Goal: Information Seeking & Learning: Check status

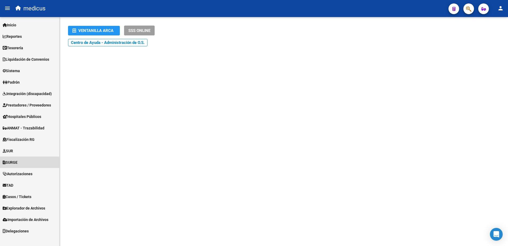
click at [18, 161] on span "SURGE" at bounding box center [10, 162] width 15 height 6
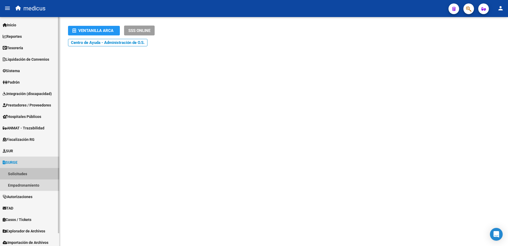
click at [22, 174] on link "Solicitudes" at bounding box center [29, 173] width 59 height 11
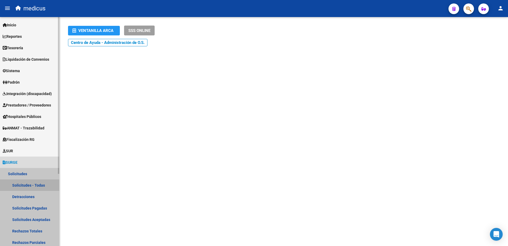
click at [20, 182] on link "Solicitudes - Todas" at bounding box center [29, 184] width 59 height 11
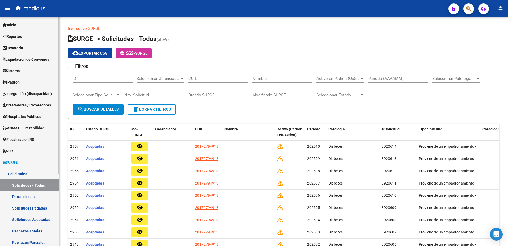
click at [27, 182] on link "Solicitudes - Todas" at bounding box center [29, 184] width 59 height 11
click at [87, 30] on link "Instructivo SURGE" at bounding box center [84, 28] width 32 height 5
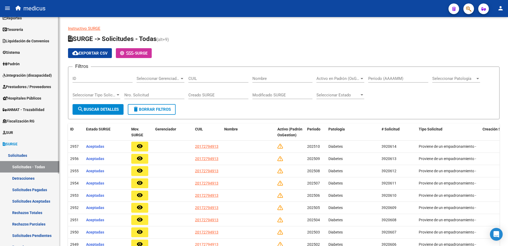
scroll to position [27, 0]
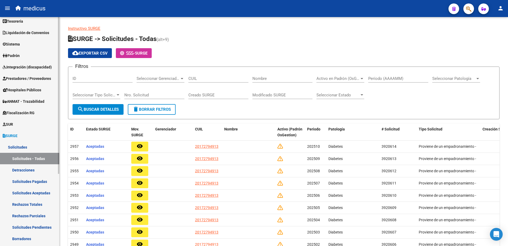
click at [37, 215] on link "Rechazos Parciales" at bounding box center [29, 215] width 59 height 11
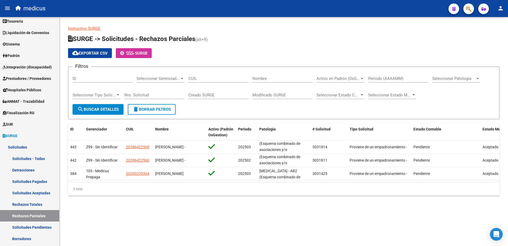
click at [85, 30] on link "Instructivo SURGE" at bounding box center [84, 28] width 32 height 5
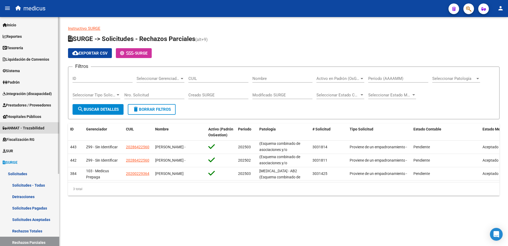
click at [26, 129] on span "ANMAT - Trazabilidad" at bounding box center [24, 128] width 42 height 6
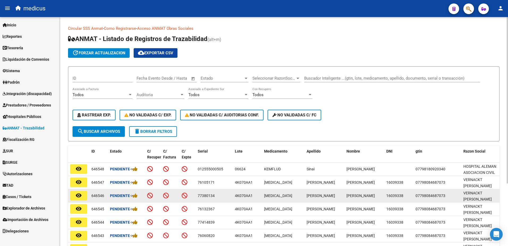
scroll to position [27, 0]
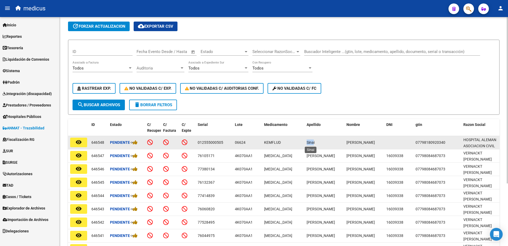
drag, startPoint x: 307, startPoint y: 142, endPoint x: 314, endPoint y: 143, distance: 7.4
click at [314, 143] on span "Sinai" at bounding box center [311, 142] width 8 height 4
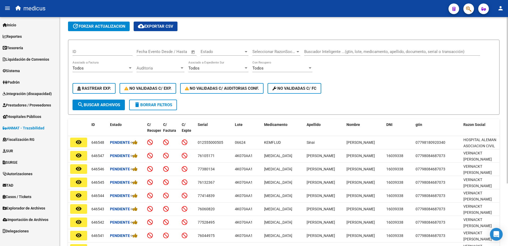
drag, startPoint x: 314, startPoint y: 143, endPoint x: 299, endPoint y: 114, distance: 32.6
click at [299, 114] on form "ID Fecha inicio – Fecha fin Fecha Evento Desde / Hasta Estado Estado Selecciona…" at bounding box center [284, 77] width 432 height 75
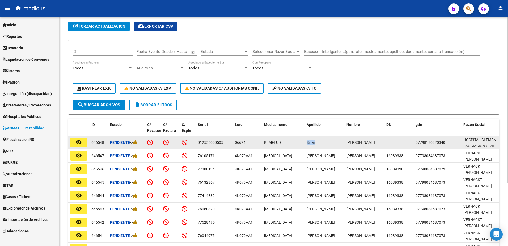
drag, startPoint x: 307, startPoint y: 142, endPoint x: 316, endPoint y: 141, distance: 9.6
click at [316, 141] on datatable-body-cell "Sinai" at bounding box center [325, 142] width 40 height 13
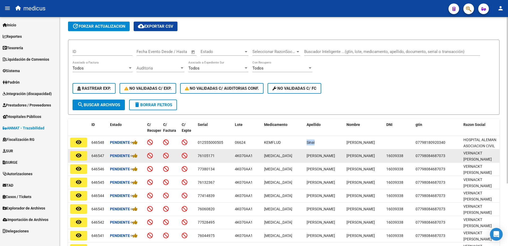
copy span "Sinai"
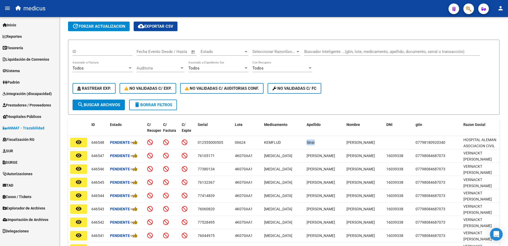
click at [18, 161] on span "SURGE" at bounding box center [10, 162] width 15 height 6
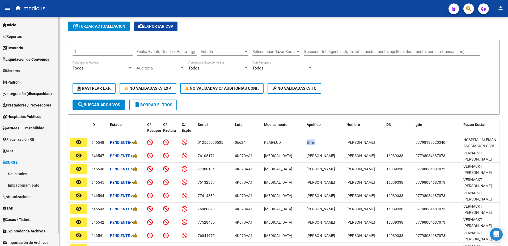
click at [12, 174] on link "Solicitudes" at bounding box center [29, 173] width 59 height 11
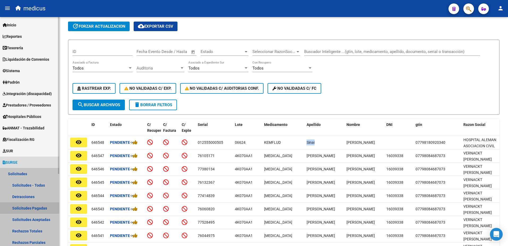
click at [27, 203] on link "Solicitudes Pagadas" at bounding box center [29, 207] width 59 height 11
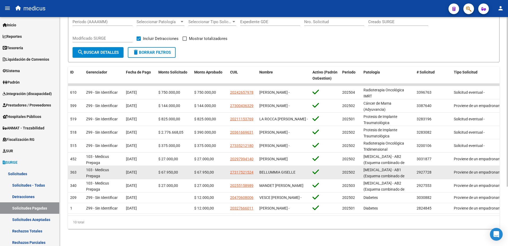
scroll to position [80, 0]
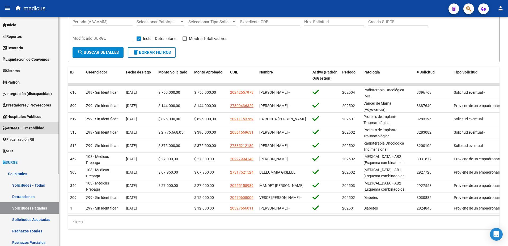
click at [15, 130] on span "ANMAT - Trazabilidad" at bounding box center [24, 128] width 42 height 6
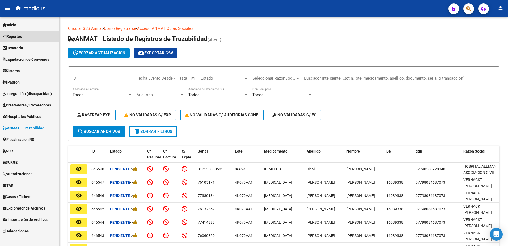
click at [21, 35] on span "Reportes" at bounding box center [12, 37] width 19 height 6
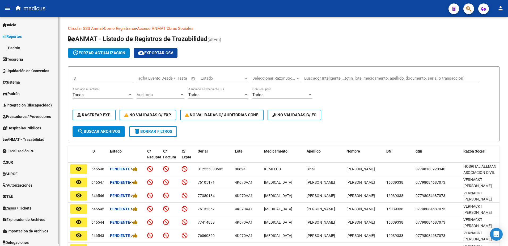
click at [14, 48] on link "Padrón" at bounding box center [29, 47] width 59 height 11
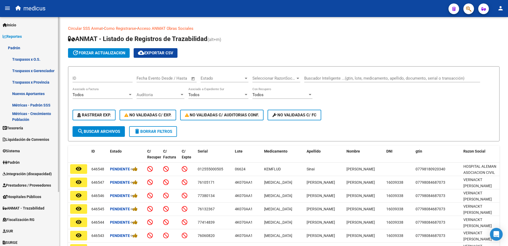
click at [15, 128] on span "Tesorería" at bounding box center [13, 128] width 20 height 6
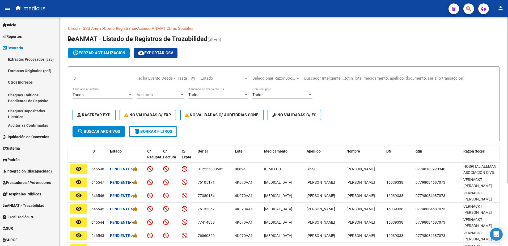
click at [441, 125] on div "ID Fecha inicio – Fecha fin Fecha Evento Desde / Hasta Estado Estado Selecciona…" at bounding box center [284, 98] width 423 height 55
click at [18, 35] on span "Reportes" at bounding box center [12, 37] width 19 height 6
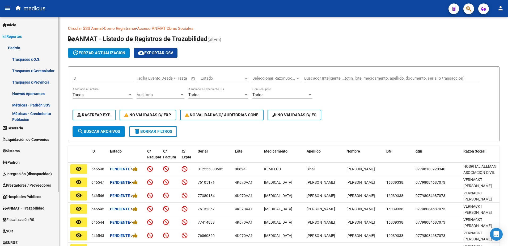
scroll to position [27, 0]
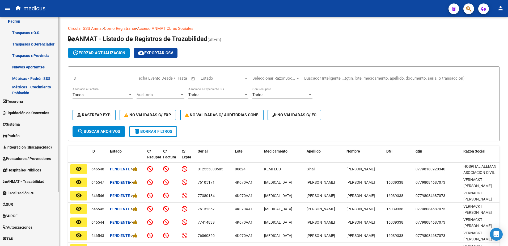
click at [18, 215] on span "SURGE" at bounding box center [10, 216] width 15 height 6
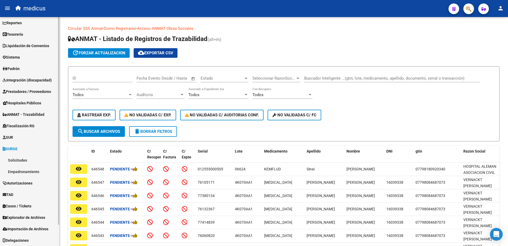
scroll to position [14, 0]
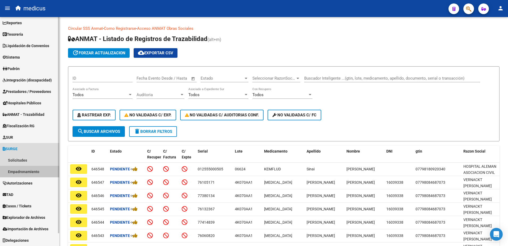
click at [30, 174] on link "Empadronamiento" at bounding box center [29, 171] width 59 height 11
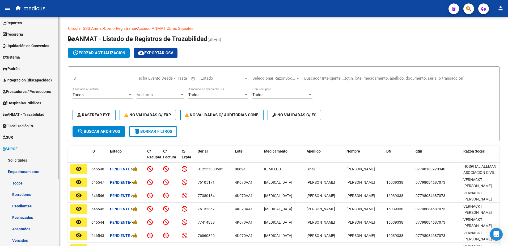
click at [18, 170] on link "Empadronamiento" at bounding box center [29, 171] width 59 height 11
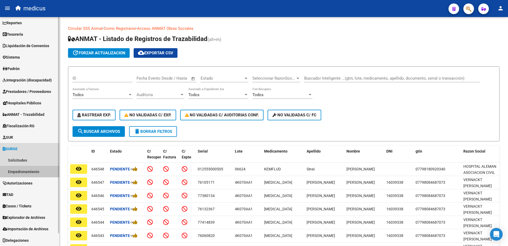
click at [18, 170] on link "Empadronamiento" at bounding box center [29, 171] width 59 height 11
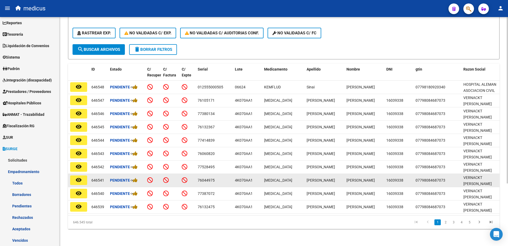
scroll to position [86, 0]
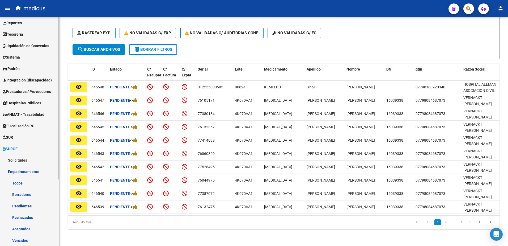
click at [28, 172] on link "Empadronamiento" at bounding box center [29, 171] width 59 height 11
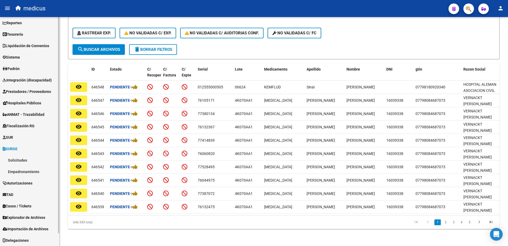
click at [37, 171] on link "Empadronamiento" at bounding box center [29, 171] width 59 height 11
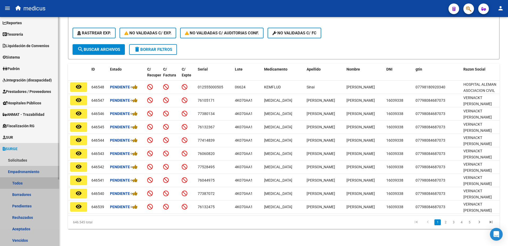
click at [14, 181] on link "Todos" at bounding box center [29, 182] width 59 height 11
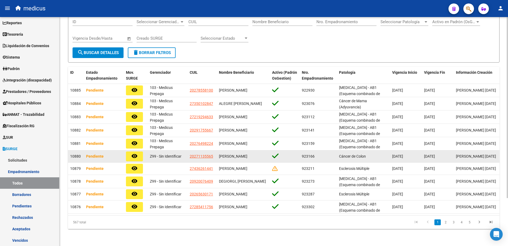
scroll to position [61, 0]
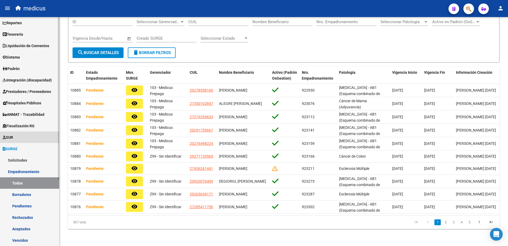
click at [13, 135] on span "SUR" at bounding box center [8, 137] width 10 height 6
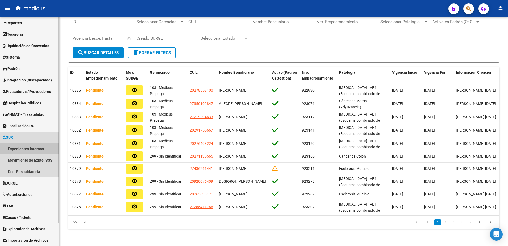
click at [19, 146] on link "Expedientes Internos" at bounding box center [29, 148] width 59 height 11
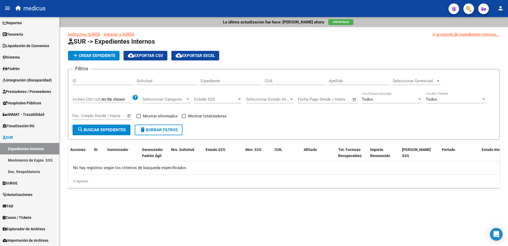
click at [86, 34] on link "Instructivo SURGE" at bounding box center [84, 34] width 32 height 5
click at [87, 54] on span "add Crear Expediente" at bounding box center [93, 55] width 43 height 5
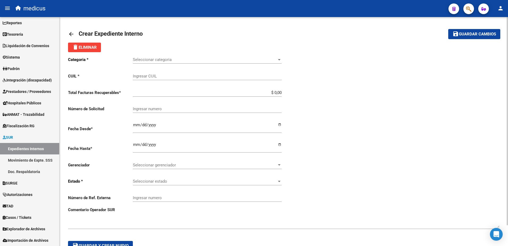
click at [70, 35] on mat-icon "arrow_back" at bounding box center [71, 34] width 6 height 6
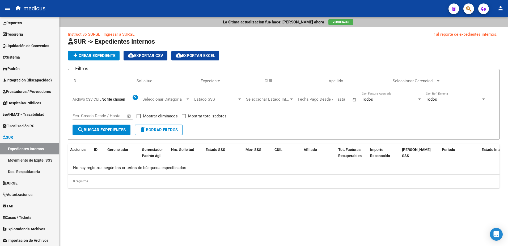
click at [324, 50] on app-list-header "SUR -> Expedientes Internos add Crear Expediente cloud_download Exportar CSV cl…" at bounding box center [284, 88] width 432 height 102
click at [469, 32] on link "Ir al reporte de expedientes internos..." at bounding box center [466, 34] width 67 height 6
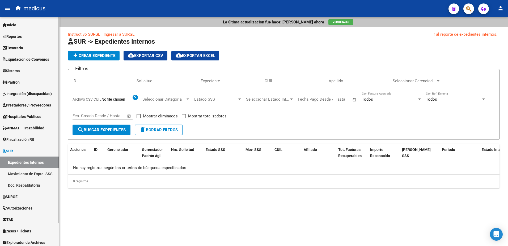
click at [13, 34] on span "Reportes" at bounding box center [12, 37] width 19 height 6
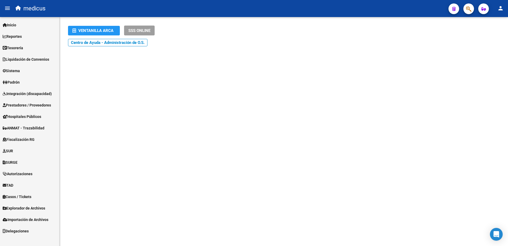
click at [15, 36] on span "Reportes" at bounding box center [12, 37] width 19 height 6
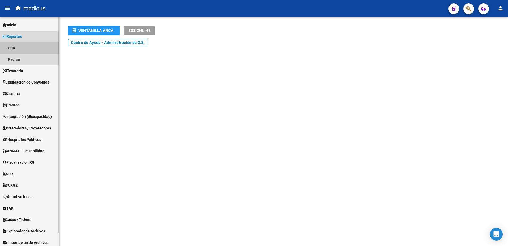
click at [11, 48] on link "SUR" at bounding box center [29, 47] width 59 height 11
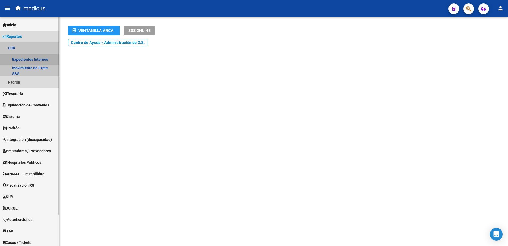
click at [38, 59] on link "Expedientes Internos" at bounding box center [29, 58] width 59 height 11
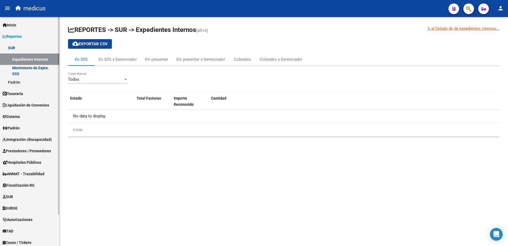
click at [29, 66] on link "Movimiento de Expte. SSS" at bounding box center [29, 70] width 59 height 11
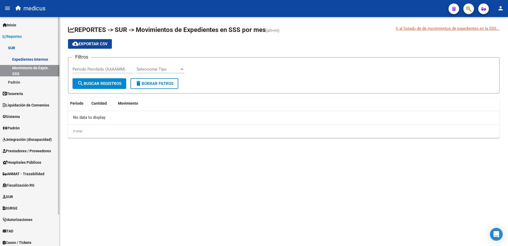
click at [44, 23] on link "Inicio" at bounding box center [29, 24] width 59 height 11
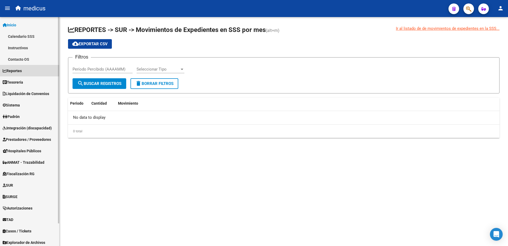
click at [24, 70] on link "Reportes" at bounding box center [29, 70] width 59 height 11
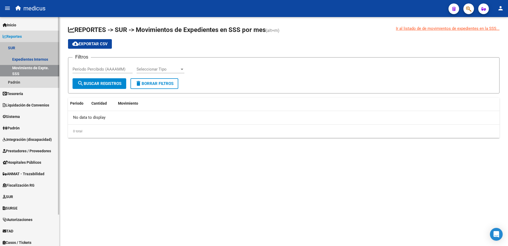
click at [35, 71] on link "Movimiento de Expte. SSS" at bounding box center [29, 70] width 59 height 11
click at [41, 70] on link "Movimiento de Expte. SSS" at bounding box center [29, 70] width 59 height 11
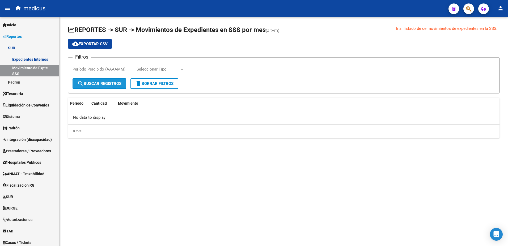
click at [98, 85] on span "search Buscar Registros" at bounding box center [99, 83] width 44 height 5
click at [115, 72] on div "Período Percibido (AAAAMM)" at bounding box center [103, 67] width 60 height 11
click at [180, 69] on div at bounding box center [182, 69] width 5 height 4
drag, startPoint x: 160, startPoint y: 82, endPoint x: 110, endPoint y: 88, distance: 49.9
click at [159, 82] on span "Todos" at bounding box center [168, 81] width 62 height 12
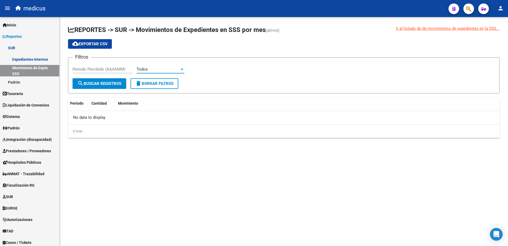
click at [98, 86] on span "search Buscar Registros" at bounding box center [99, 83] width 44 height 5
drag, startPoint x: 93, startPoint y: 62, endPoint x: 93, endPoint y: 66, distance: 3.5
click at [93, 66] on div "Período Percibido (AAAAMM)" at bounding box center [103, 67] width 60 height 11
type input "092025"
click at [81, 83] on mat-icon "search" at bounding box center [80, 83] width 6 height 6
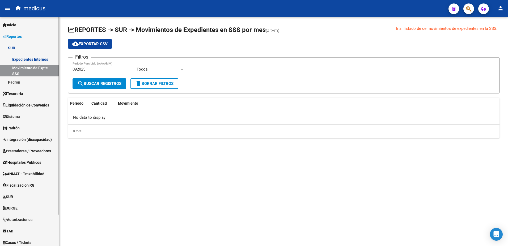
click at [17, 82] on link "Padrón" at bounding box center [29, 81] width 59 height 11
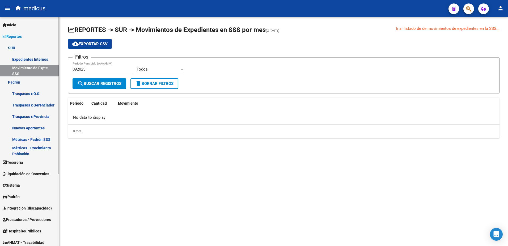
click at [17, 82] on link "Padrón" at bounding box center [29, 81] width 59 height 11
